Goal: Find contact information: Find contact information

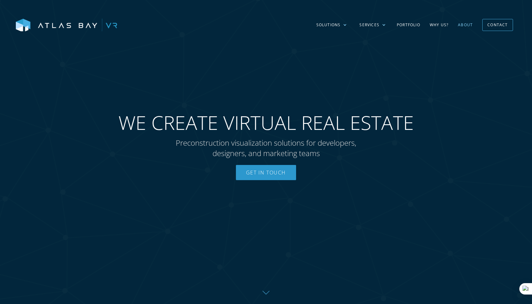
click at [458, 25] on link "About" at bounding box center [465, 25] width 24 height 18
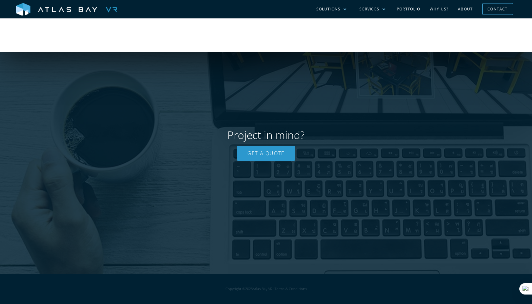
scroll to position [1340, 0]
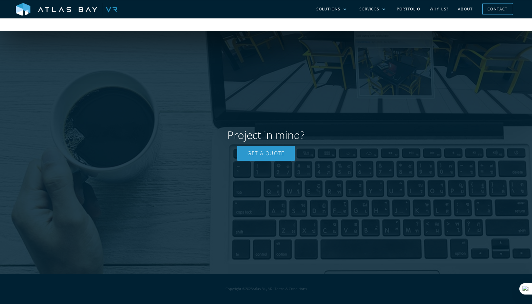
click at [466, 9] on link "About" at bounding box center [465, 9] width 24 height 18
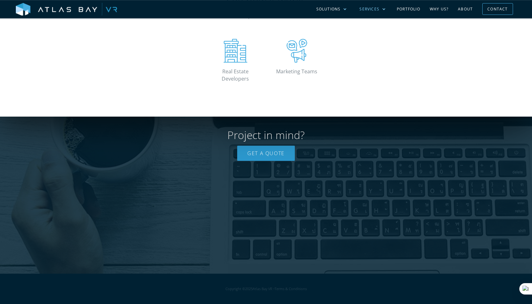
scroll to position [1127, 0]
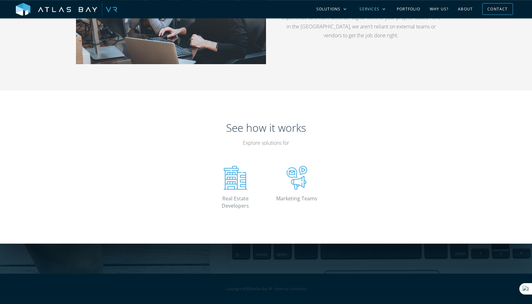
click at [377, 7] on div "Services" at bounding box center [369, 9] width 20 height 6
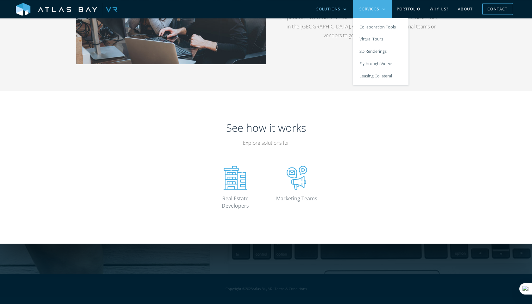
click at [340, 9] on div "Solutions" at bounding box center [328, 9] width 24 height 6
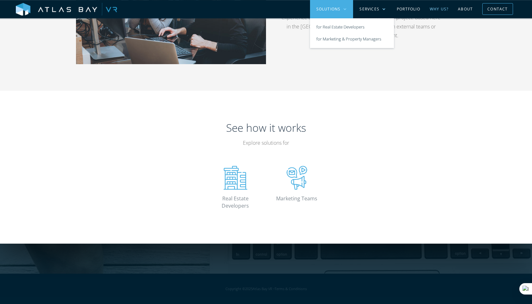
click at [438, 10] on link "Why US?" at bounding box center [439, 9] width 28 height 18
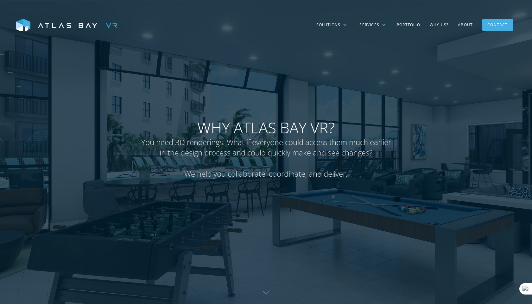
click at [488, 30] on div "Contact" at bounding box center [497, 25] width 20 height 10
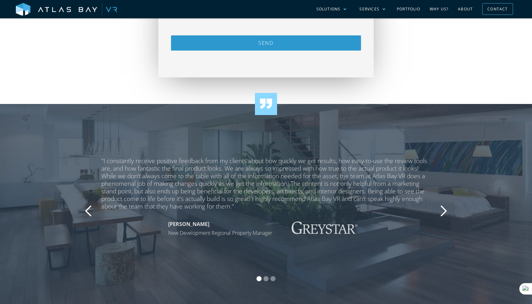
scroll to position [436, 0]
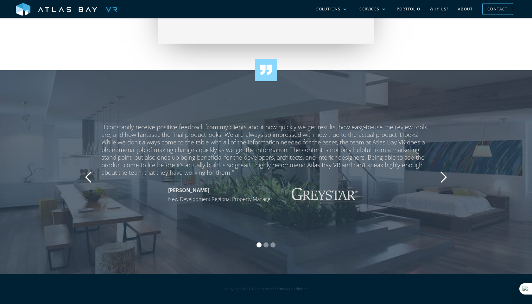
click at [444, 178] on div "next slide" at bounding box center [443, 177] width 13 height 13
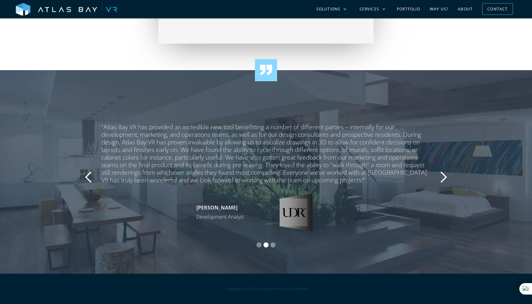
click at [444, 178] on div "next slide" at bounding box center [443, 177] width 13 height 13
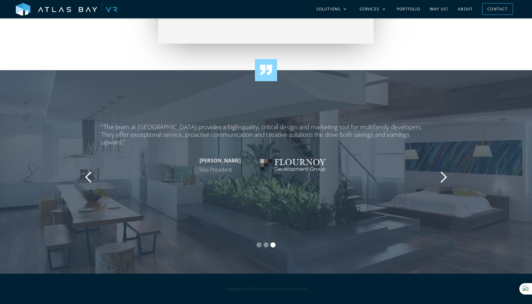
click at [444, 178] on div "next slide" at bounding box center [443, 177] width 13 height 13
